Goal: Information Seeking & Learning: Find contact information

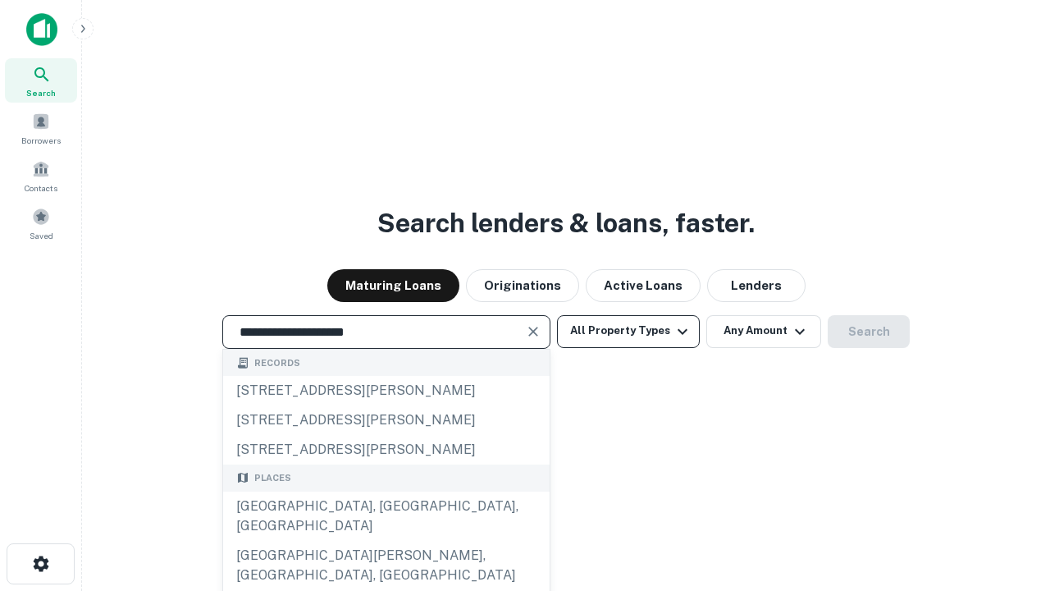
type input "**********"
click at [629, 331] on button "All Property Types" at bounding box center [628, 331] width 143 height 33
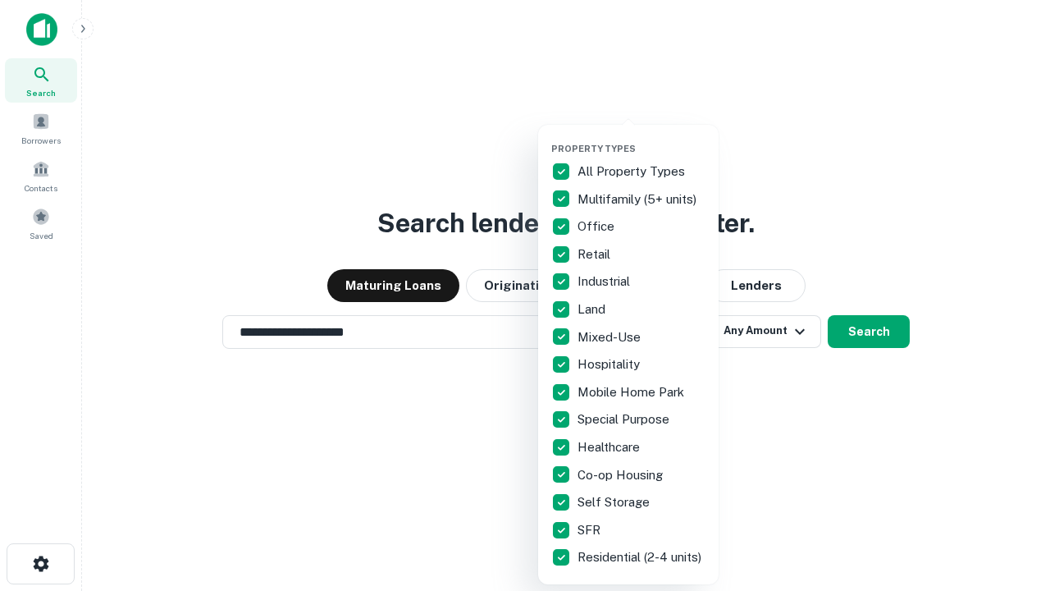
click at [642, 138] on button "button" at bounding box center [642, 138] width 181 height 1
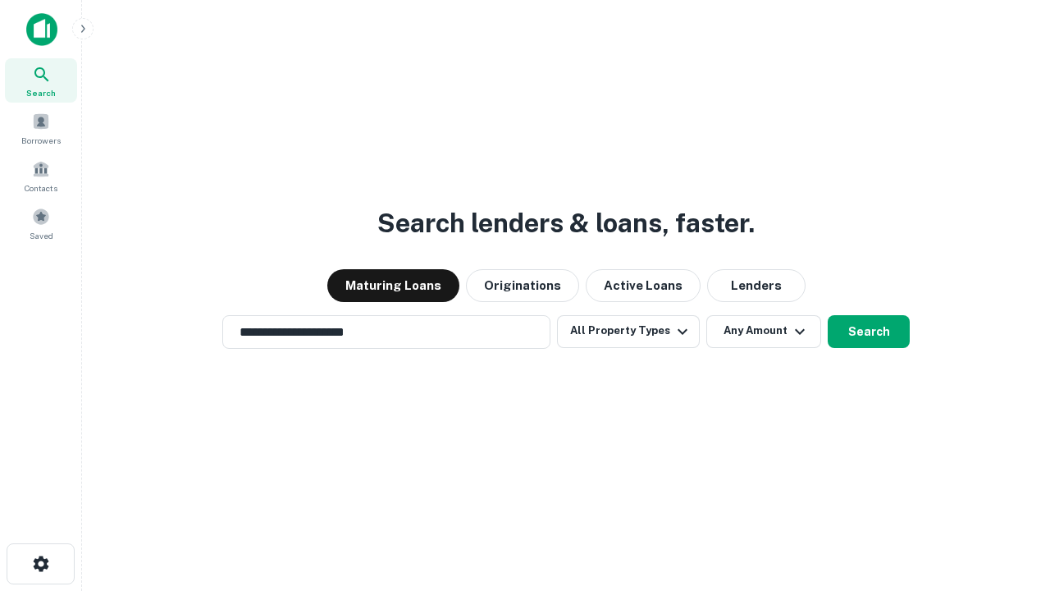
scroll to position [25, 0]
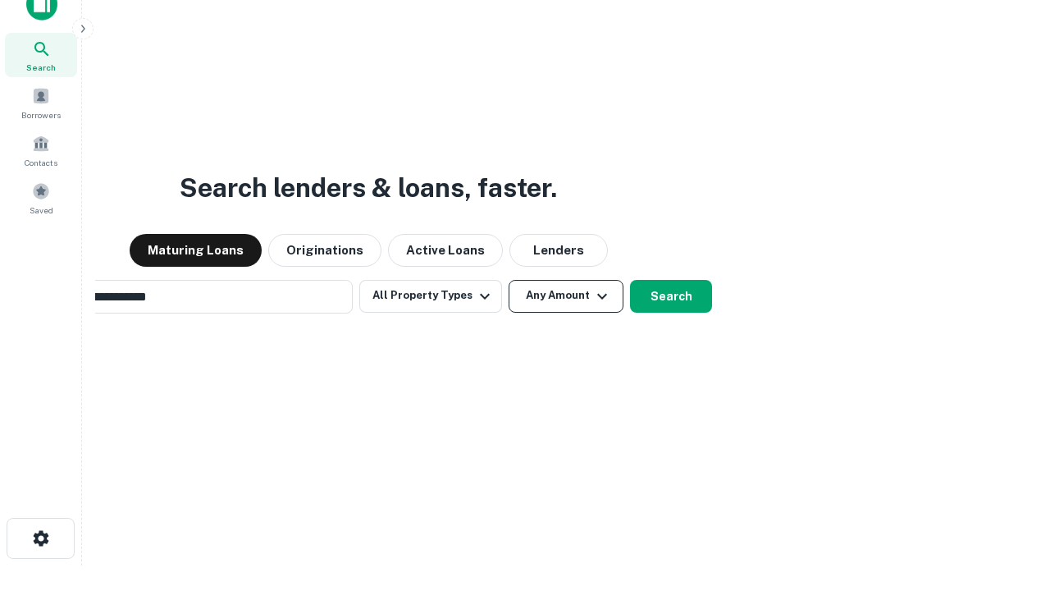
click at [509, 280] on button "Any Amount" at bounding box center [566, 296] width 115 height 33
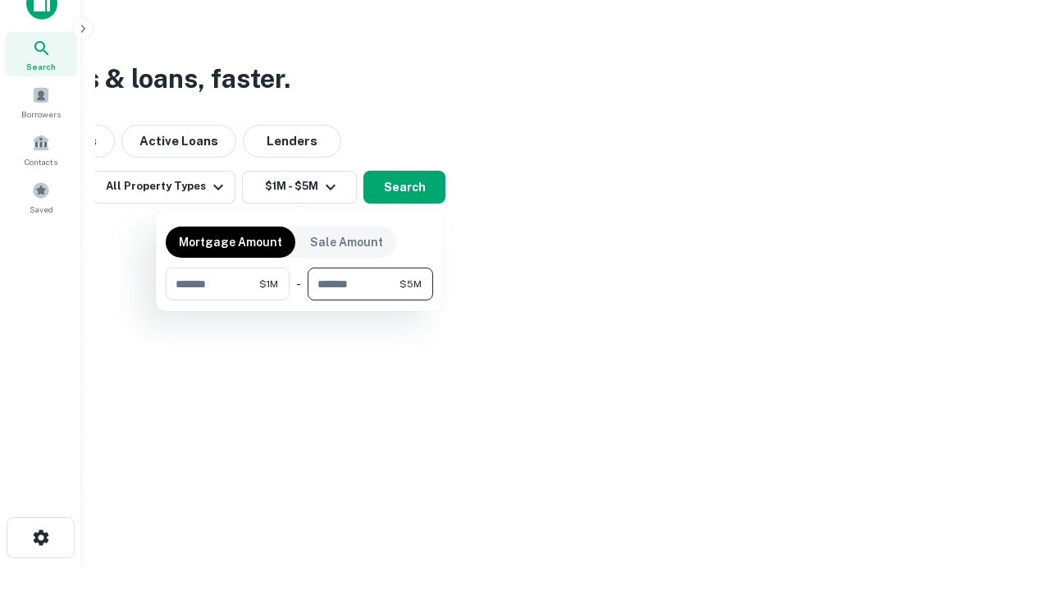
type input "*******"
click at [300, 300] on button "button" at bounding box center [300, 300] width 268 height 1
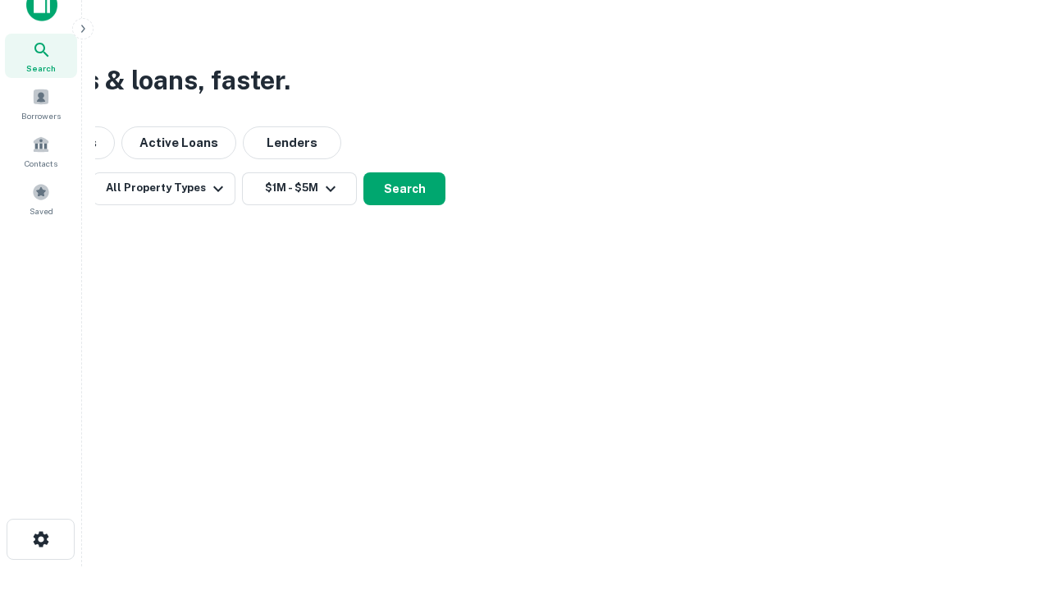
scroll to position [10, 303]
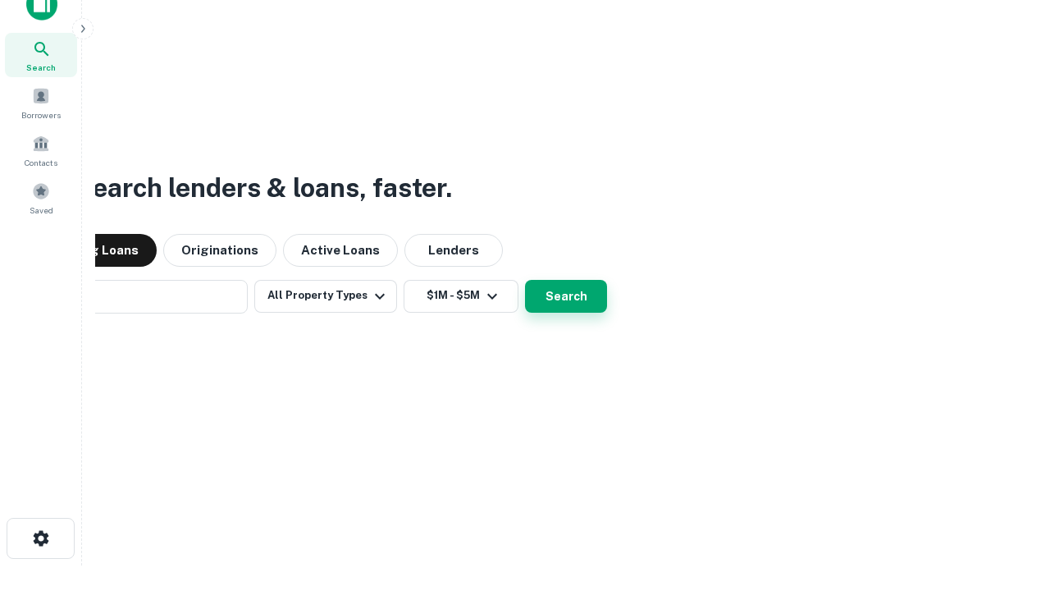
click at [525, 280] on button "Search" at bounding box center [566, 296] width 82 height 33
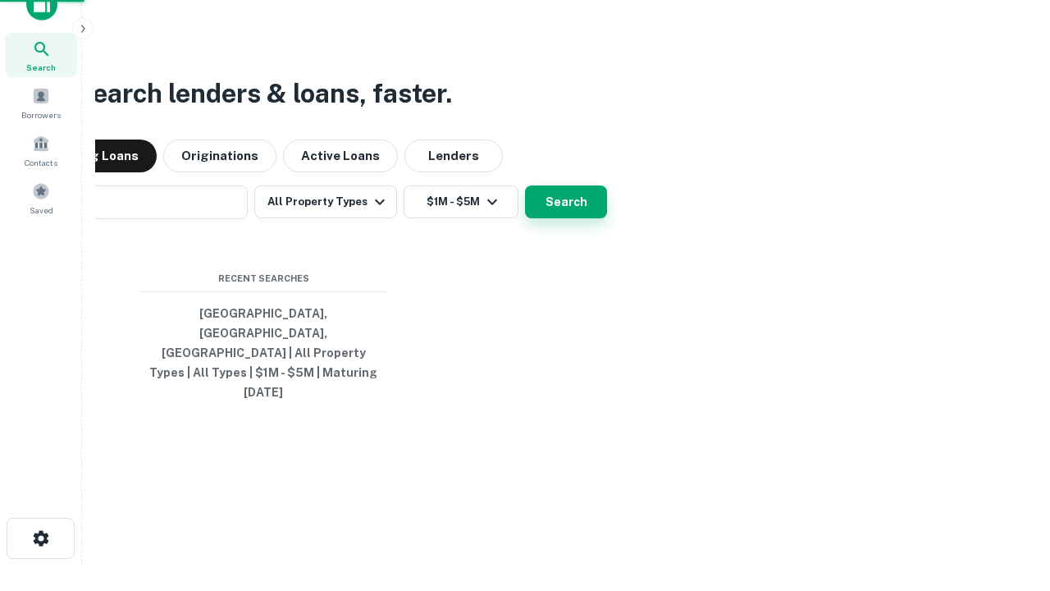
scroll to position [43, 465]
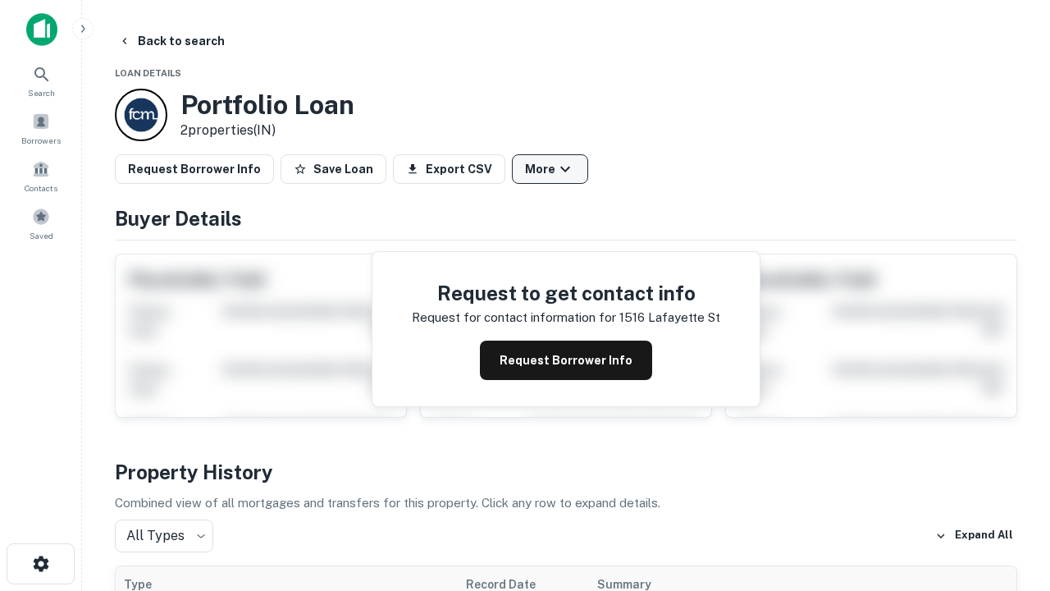
click at [550, 169] on button "More" at bounding box center [550, 169] width 76 height 30
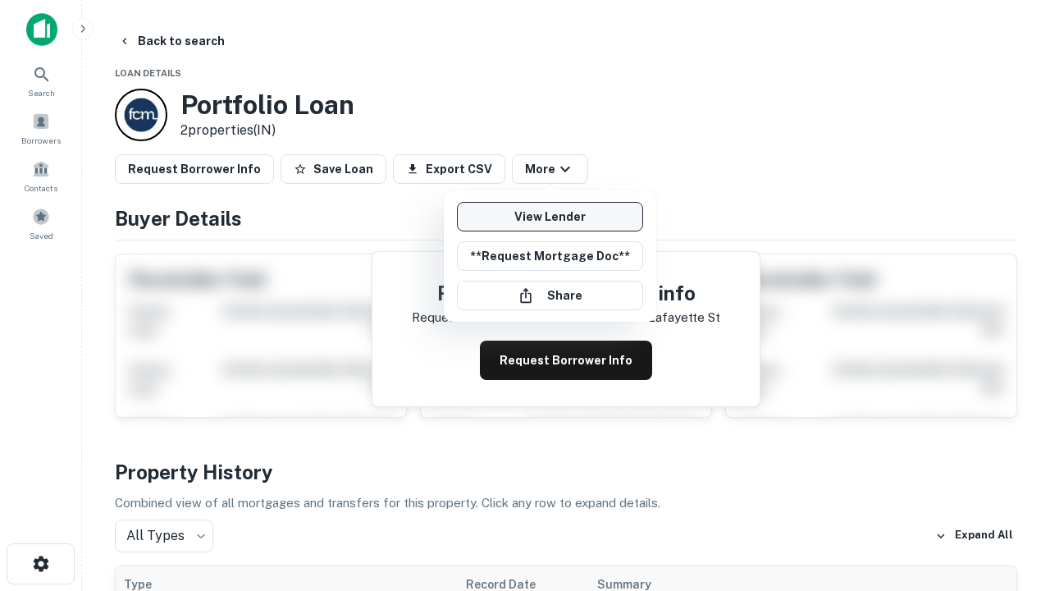
click at [550, 217] on link "View Lender" at bounding box center [550, 217] width 186 height 30
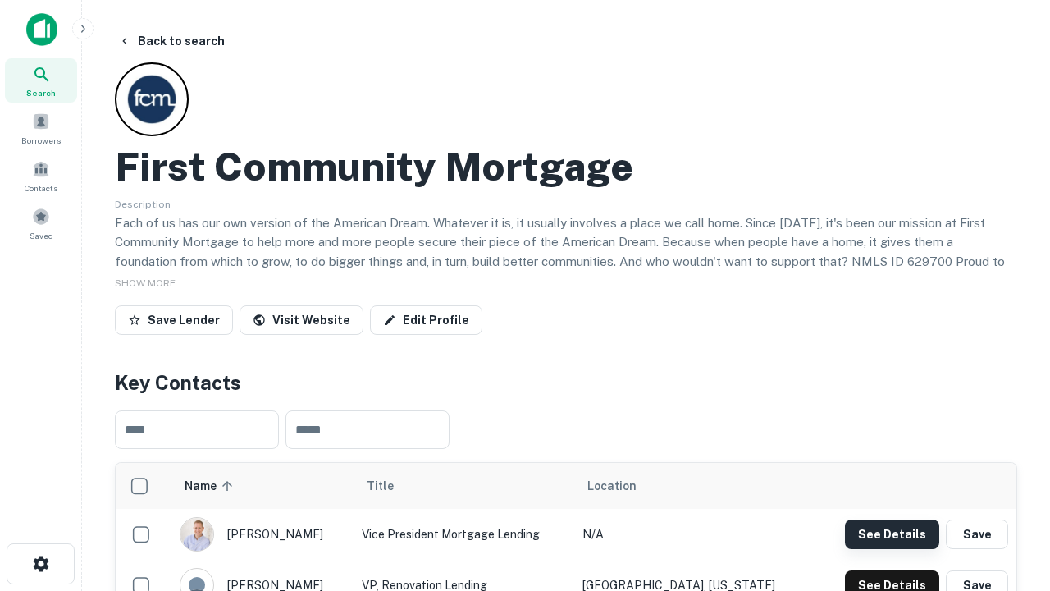
click at [892, 533] on button "See Details" at bounding box center [892, 535] width 94 height 30
click at [40, 564] on icon "button" at bounding box center [41, 564] width 20 height 20
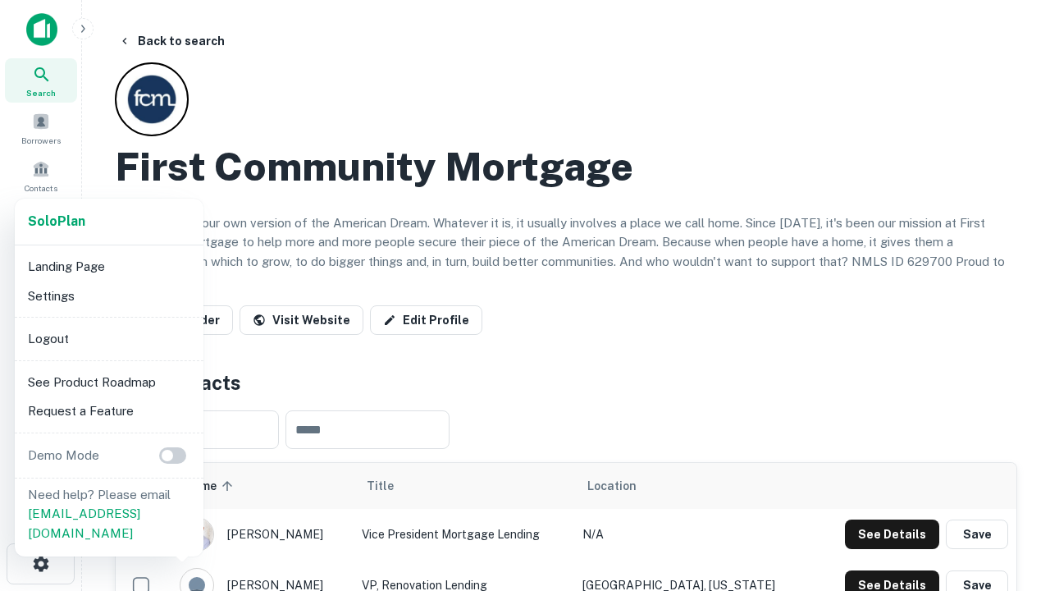
click at [108, 338] on li "Logout" at bounding box center [109, 339] width 176 height 30
